Goal: Task Accomplishment & Management: Manage account settings

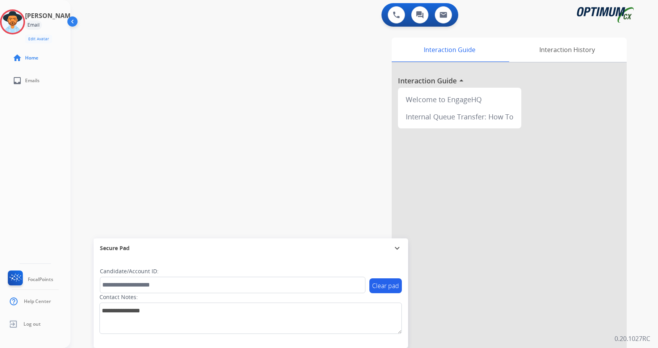
click at [15, 36] on div "[PERSON_NAME] Email Edit Avatar Agent: [PERSON_NAME] Profile: Gen_Bilingual" at bounding box center [35, 26] width 71 height 34
click at [19, 28] on img at bounding box center [13, 22] width 22 height 22
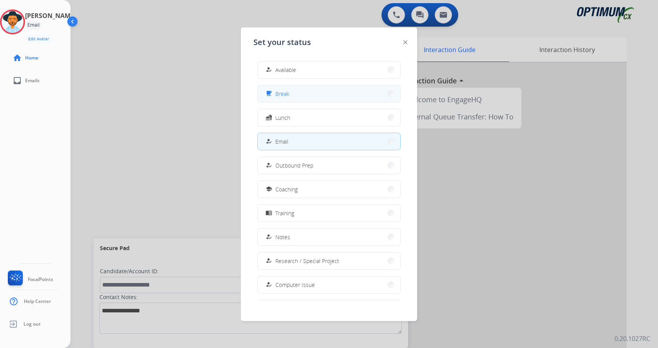
click at [305, 98] on button "free_breakfast Break" at bounding box center [329, 93] width 143 height 17
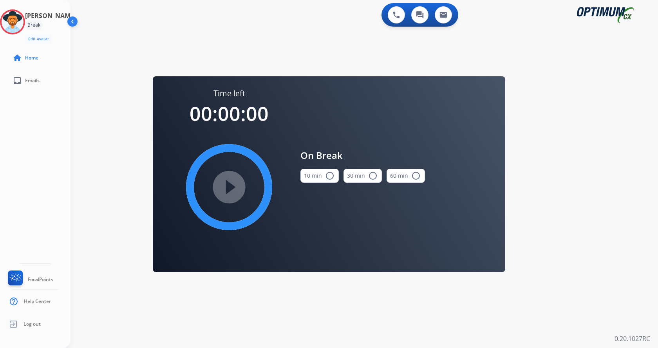
click at [327, 178] on mat-icon "radio_button_unchecked" at bounding box center [329, 175] width 9 height 9
click at [234, 185] on mat-icon "play_circle_filled" at bounding box center [229, 187] width 9 height 9
click at [344, 319] on div "0 Voice Interactions 0 Chat Interactions 0 Email Interactions swap_horiz Break …" at bounding box center [365, 174] width 588 height 348
click at [223, 33] on div "swap_horiz Break voice bridge close_fullscreen Connect 3-Way Call merge_type Se…" at bounding box center [355, 47] width 569 height 38
click at [20, 24] on icon at bounding box center [12, 21] width 25 height 25
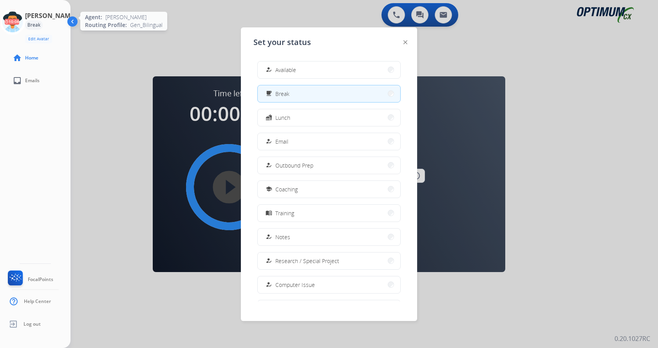
click at [24, 31] on circle at bounding box center [12, 21] width 23 height 23
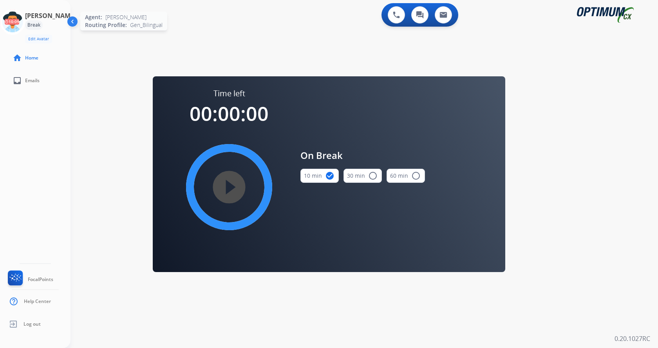
click at [23, 15] on icon at bounding box center [12, 21] width 25 height 25
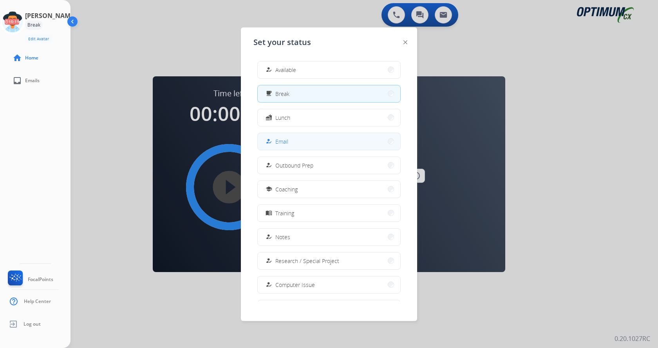
click at [353, 147] on button "how_to_reg Email" at bounding box center [329, 141] width 143 height 17
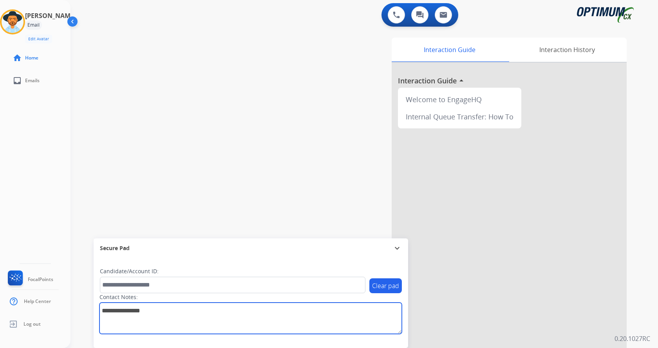
click at [350, 313] on textarea at bounding box center [251, 318] width 303 height 31
